Goal: Task Accomplishment & Management: Use online tool/utility

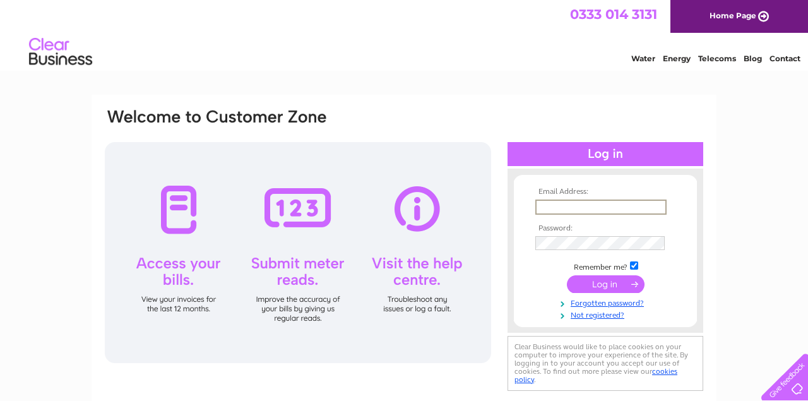
click at [590, 206] on input "text" at bounding box center [600, 206] width 131 height 15
type input "kettledrum.bute@gmail.com"
click at [567, 276] on input "submit" at bounding box center [606, 285] width 78 height 18
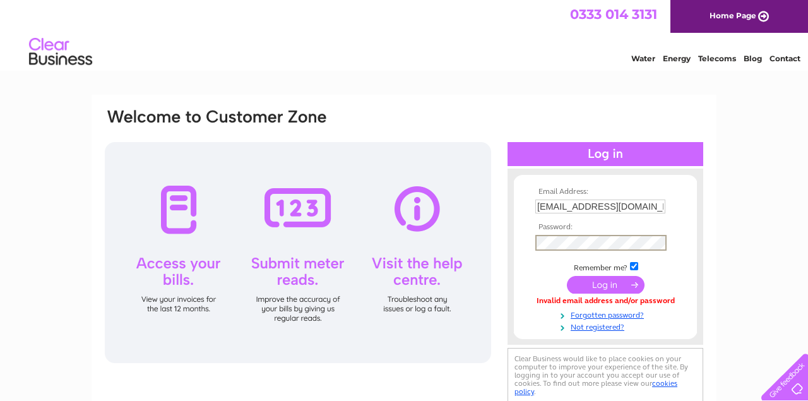
click at [567, 276] on input "submit" at bounding box center [606, 285] width 78 height 18
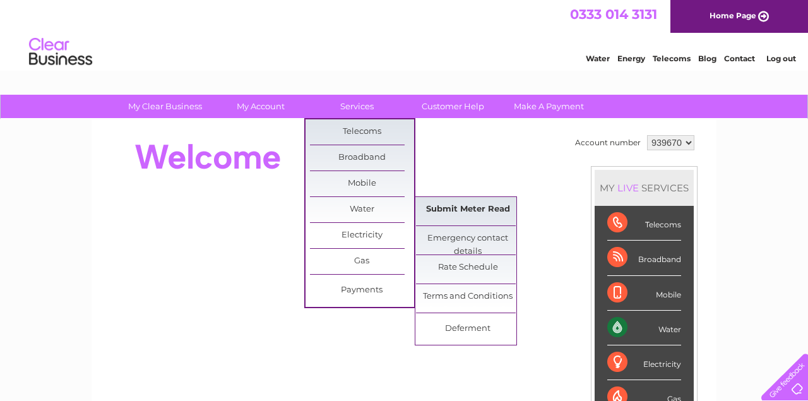
click at [477, 208] on link "Submit Meter Read" at bounding box center [468, 209] width 104 height 25
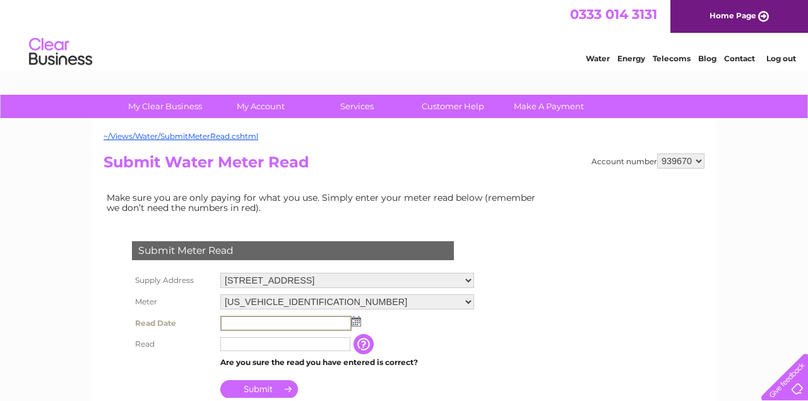
click at [253, 322] on input "text" at bounding box center [285, 323] width 131 height 15
click at [354, 324] on img at bounding box center [354, 321] width 9 height 10
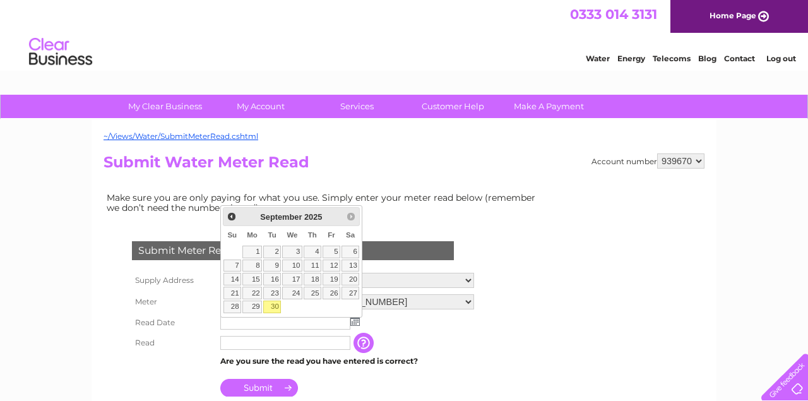
click at [273, 302] on link "30" at bounding box center [272, 306] width 18 height 13
type input "2025/09/30"
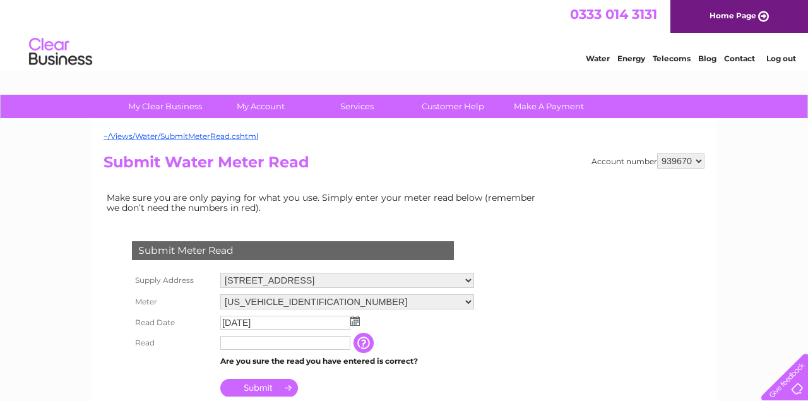
click at [252, 343] on input "text" at bounding box center [285, 343] width 130 height 14
type input "2616"
click at [259, 391] on input "Submit" at bounding box center [259, 388] width 78 height 18
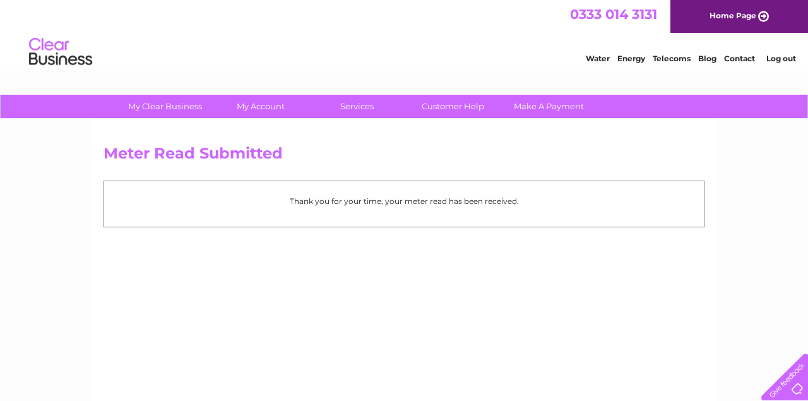
click at [783, 57] on link "Log out" at bounding box center [781, 58] width 30 height 9
